Goal: Transaction & Acquisition: Book appointment/travel/reservation

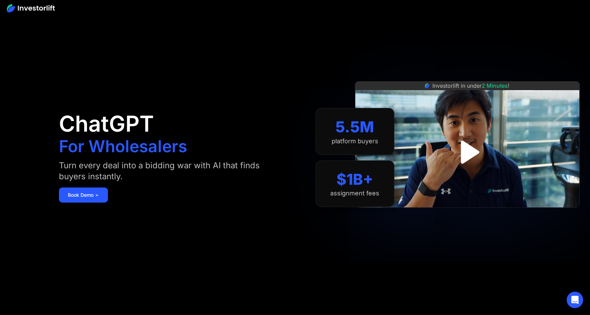
click at [470, 155] on img "open lightbox" at bounding box center [468, 152] width 42 height 42
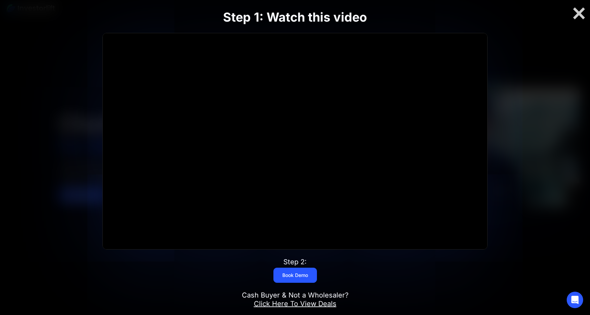
click at [528, 50] on div "Step 1: Watch this video Click for sound @keyframes VOLUME_SMALL_WAVE_FLASH { 0…" at bounding box center [295, 158] width 473 height 340
click at [296, 278] on link "Book Demo" at bounding box center [296, 275] width 44 height 15
